Goal: Check status: Check status

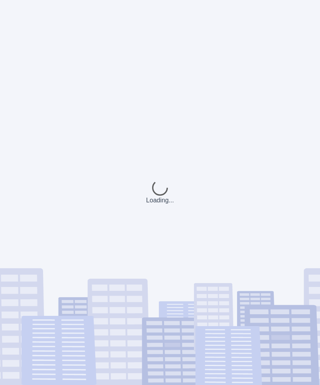
click at [317, 112] on div "Loading..." at bounding box center [160, 192] width 320 height 385
click at [319, 111] on div "Loading..." at bounding box center [160, 192] width 320 height 385
click at [316, 114] on div "Loading..." at bounding box center [160, 192] width 320 height 385
click at [310, 117] on div "Loading..." at bounding box center [160, 192] width 320 height 385
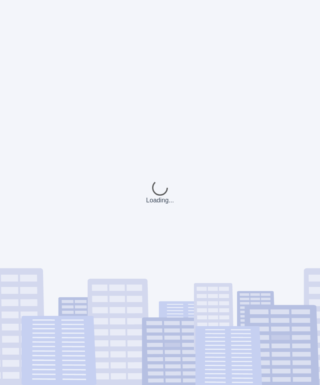
click at [315, 117] on div "Loading..." at bounding box center [160, 192] width 320 height 385
click at [315, 116] on div "Loading..." at bounding box center [160, 192] width 320 height 385
click at [313, 119] on div "Loading..." at bounding box center [160, 192] width 320 height 385
click at [310, 118] on div "Loading..." at bounding box center [160, 192] width 320 height 385
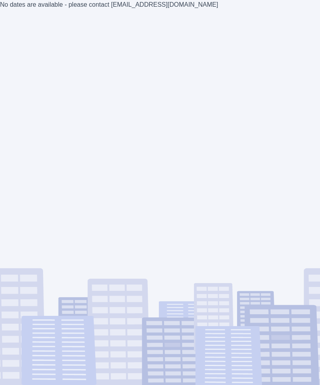
click at [143, 14] on div "No dates are available - please contact [EMAIL_ADDRESS][DOMAIN_NAME]" at bounding box center [160, 192] width 320 height 385
click at [51, 12] on div "No dates are available - please contact [EMAIL_ADDRESS][DOMAIN_NAME]" at bounding box center [160, 192] width 320 height 385
click at [39, 8] on div "No dates are available - please contact [EMAIL_ADDRESS][DOMAIN_NAME]" at bounding box center [160, 192] width 320 height 385
